Goal: Check status: Check status

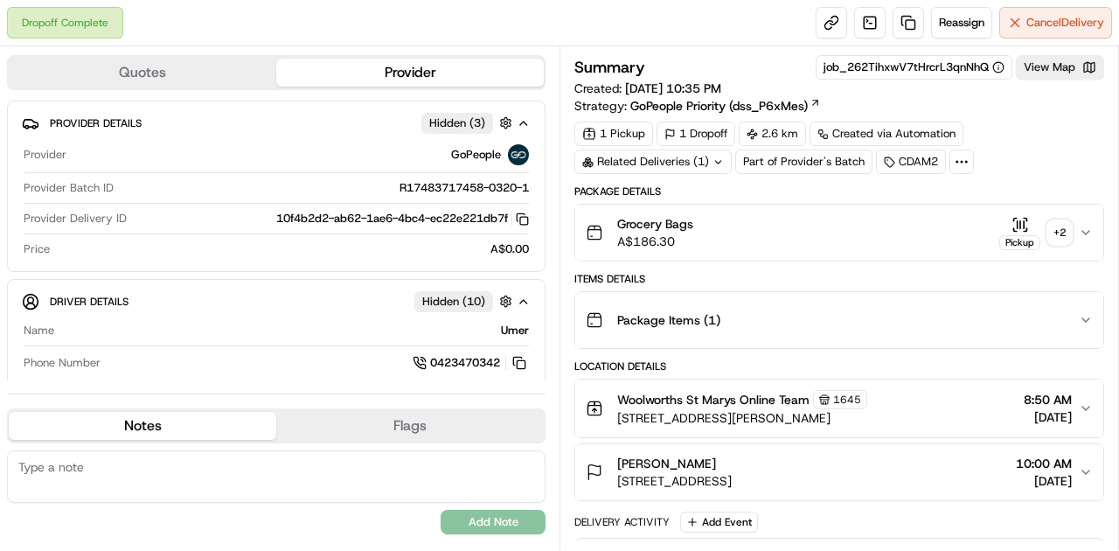
click at [1026, 219] on icon "button" at bounding box center [1020, 224] width 17 height 17
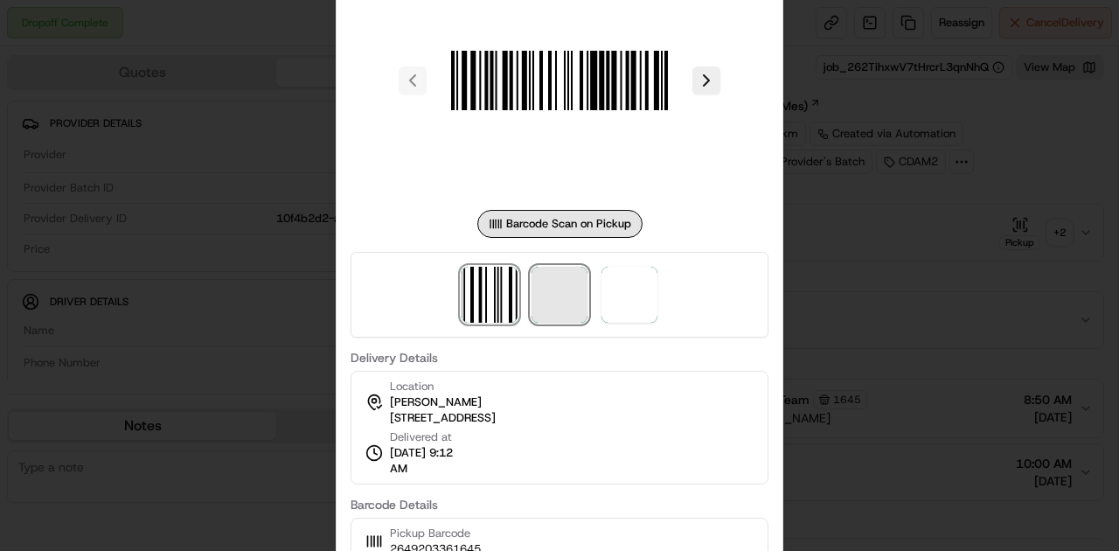
click at [574, 298] on span at bounding box center [560, 295] width 56 height 56
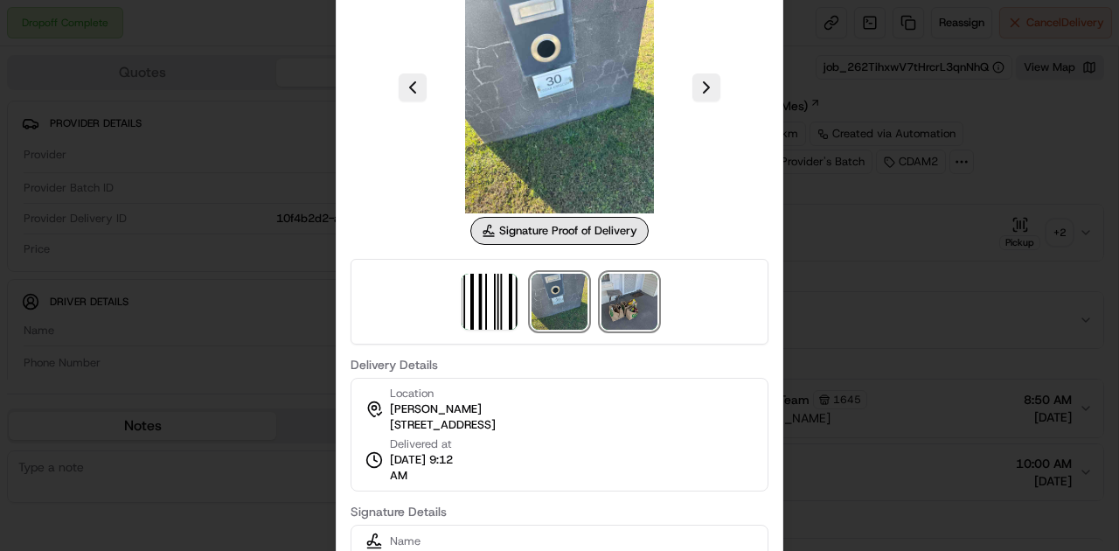
click at [635, 312] on img at bounding box center [630, 302] width 56 height 56
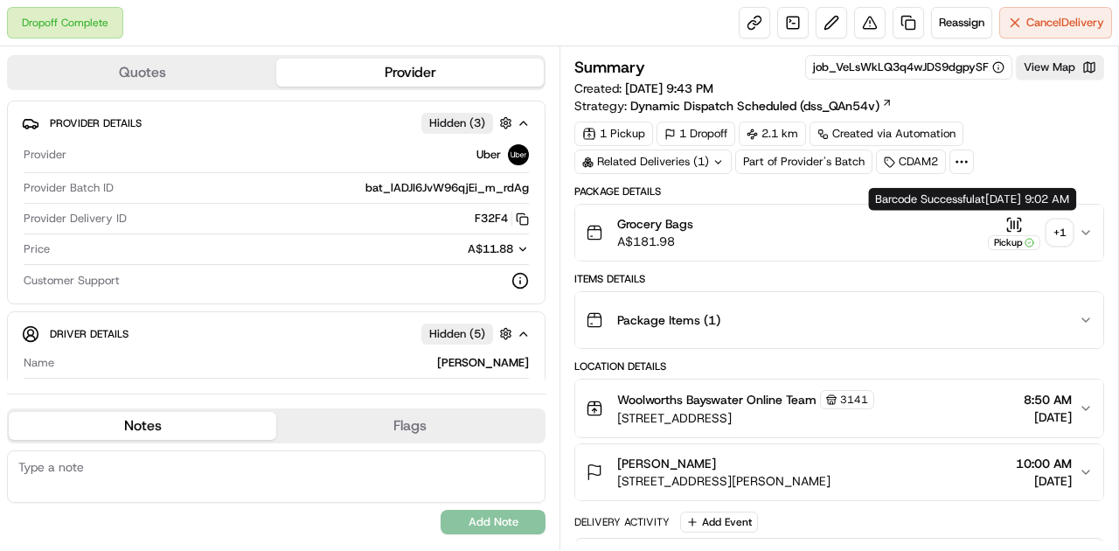
click at [1012, 226] on icon "button" at bounding box center [1012, 223] width 0 height 7
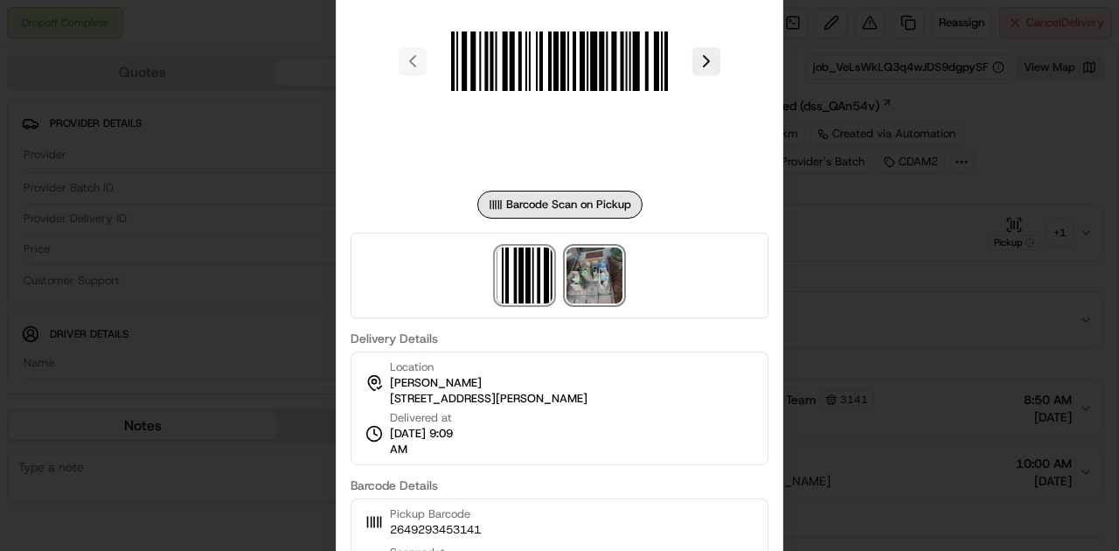
click at [609, 273] on img at bounding box center [595, 275] width 56 height 56
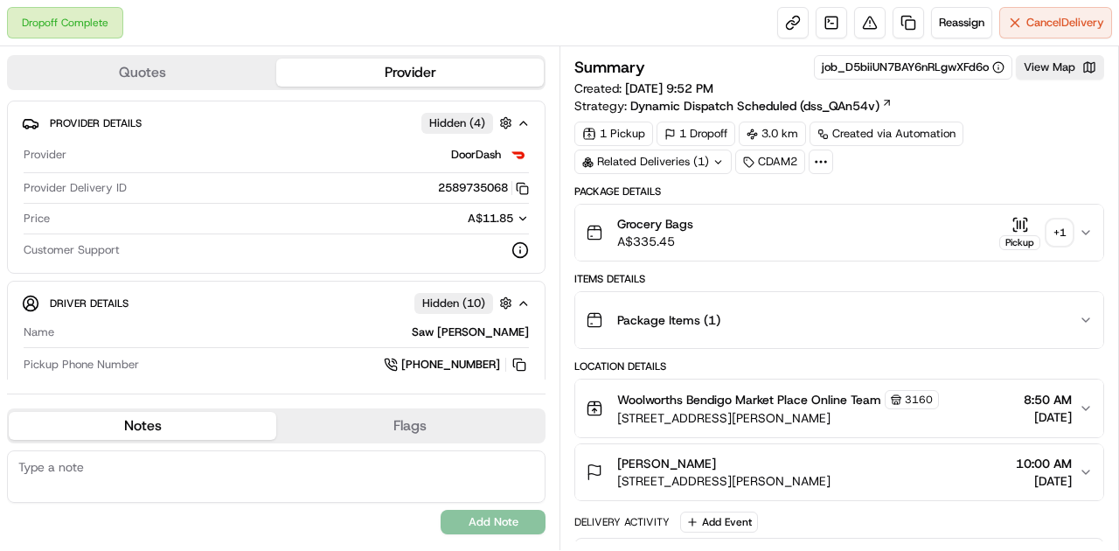
click at [1020, 220] on icon "button" at bounding box center [1020, 224] width 17 height 17
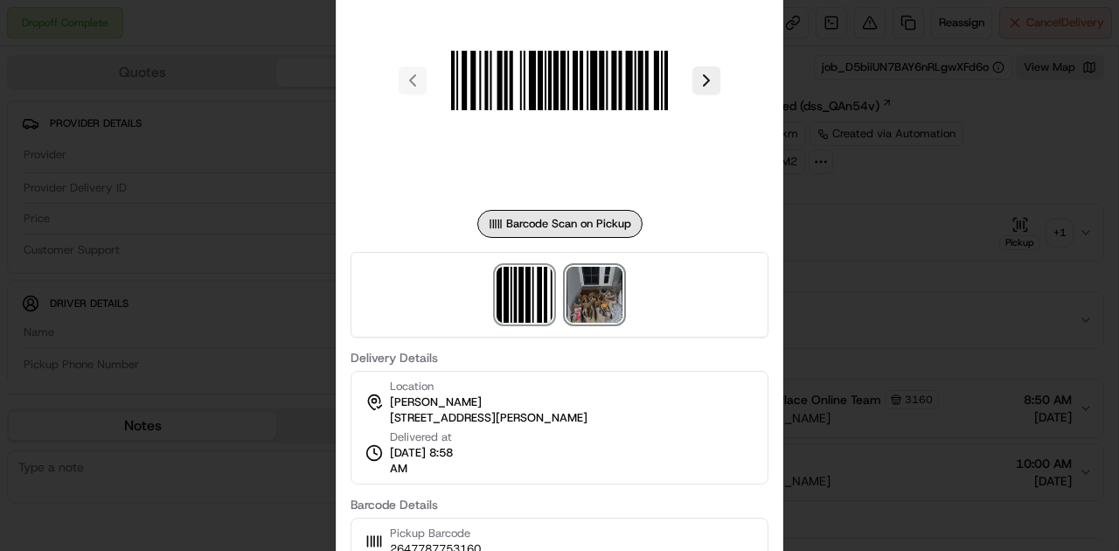
click at [610, 303] on img at bounding box center [595, 295] width 56 height 56
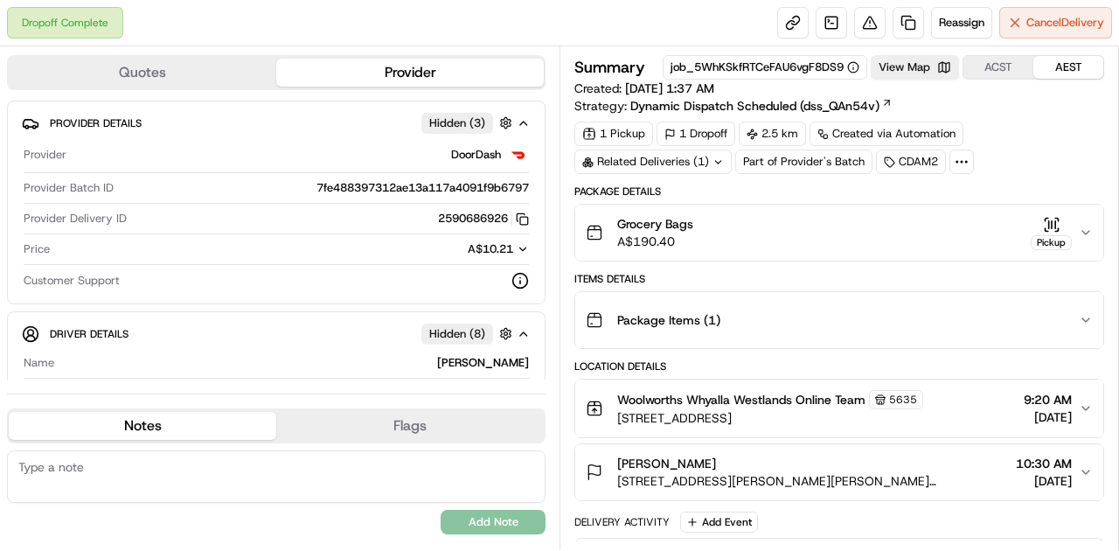
click at [1046, 219] on icon "button" at bounding box center [1046, 219] width 3 height 3
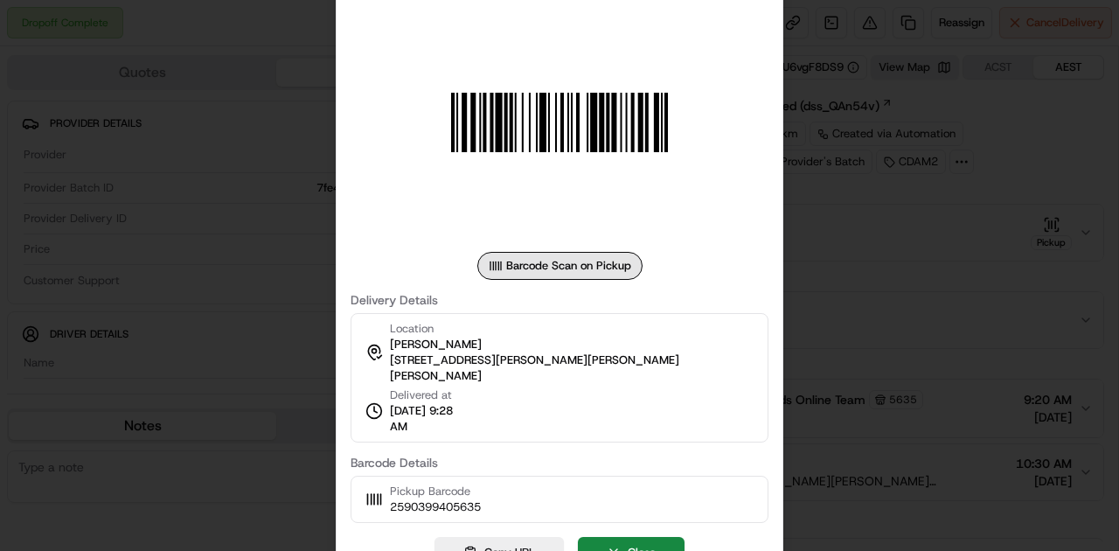
click at [873, 174] on div at bounding box center [559, 275] width 1119 height 551
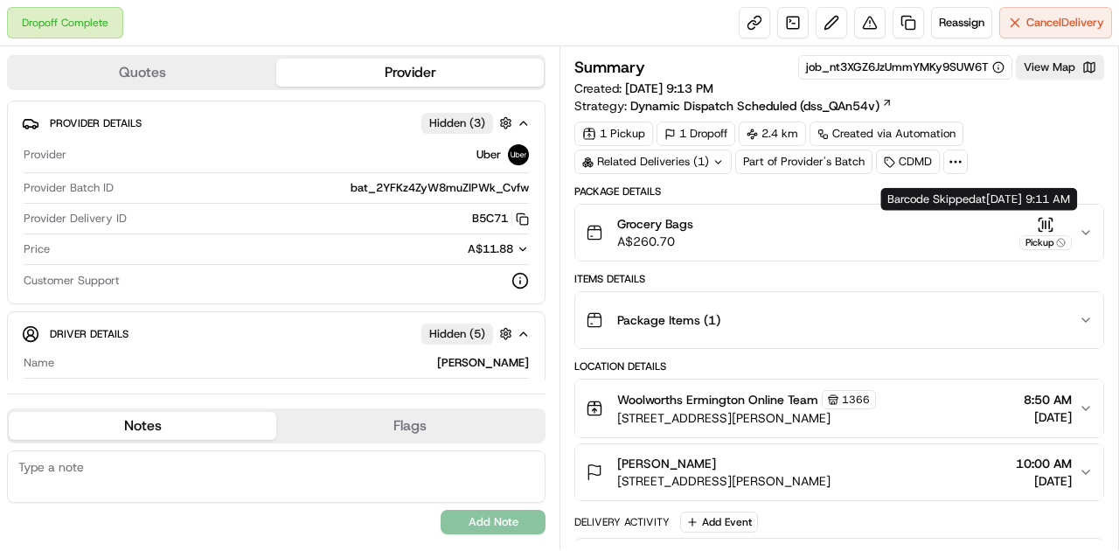
click at [1046, 222] on icon "button" at bounding box center [1045, 224] width 17 height 17
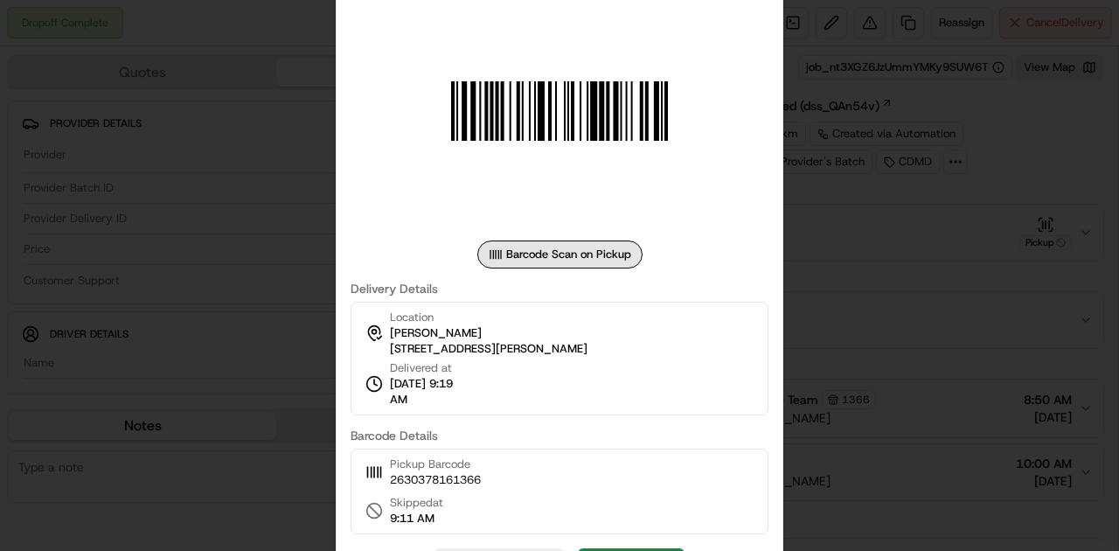
click at [892, 310] on div at bounding box center [559, 275] width 1119 height 551
